Goal: Check status: Check status

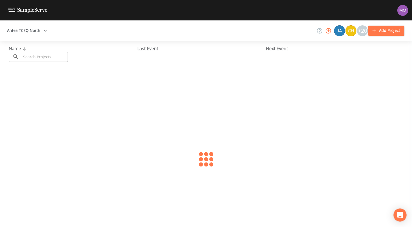
click at [43, 53] on input "text" at bounding box center [44, 57] width 47 height 10
paste input "TX0700081"
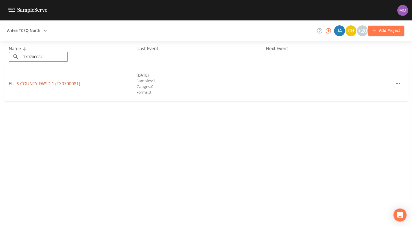
type input "TX0700081"
click at [46, 82] on link "ELLIS COUNTY FWSD 1 (TX0700081)" at bounding box center [44, 84] width 71 height 6
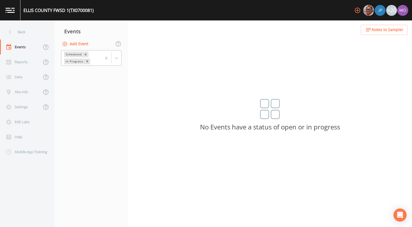
click at [74, 61] on div "In Progress" at bounding box center [74, 62] width 20 height 6
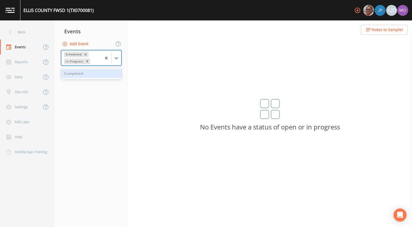
click at [75, 73] on div "Completed" at bounding box center [91, 73] width 61 height 9
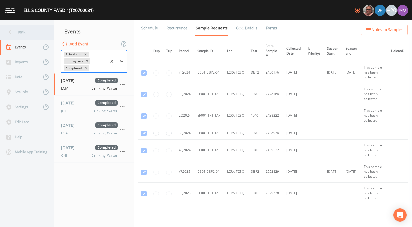
click at [34, 35] on div "Back" at bounding box center [24, 32] width 49 height 15
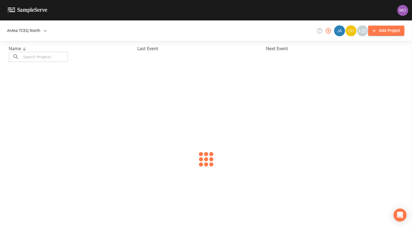
click at [35, 54] on input "text" at bounding box center [44, 57] width 47 height 10
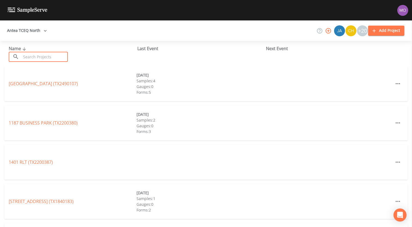
paste input "TX0570016"
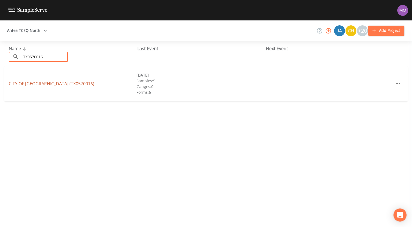
type input "TX0570016"
click at [49, 83] on link "CITY OF [GEOGRAPHIC_DATA] (TX0570016)" at bounding box center [52, 84] width 86 height 6
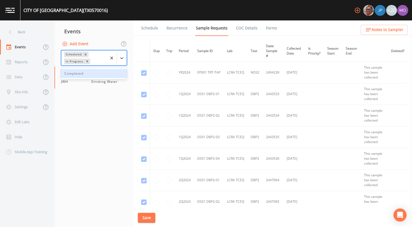
click at [73, 59] on div "In Progress" at bounding box center [74, 62] width 20 height 6
click at [75, 72] on div "Completed" at bounding box center [94, 73] width 66 height 9
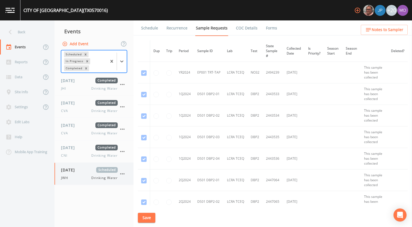
click at [68, 172] on span "[DATE]" at bounding box center [70, 170] width 18 height 6
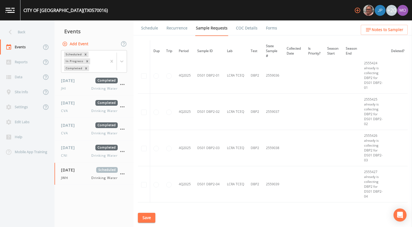
scroll to position [736, 0]
